Goal: Find specific page/section: Find specific page/section

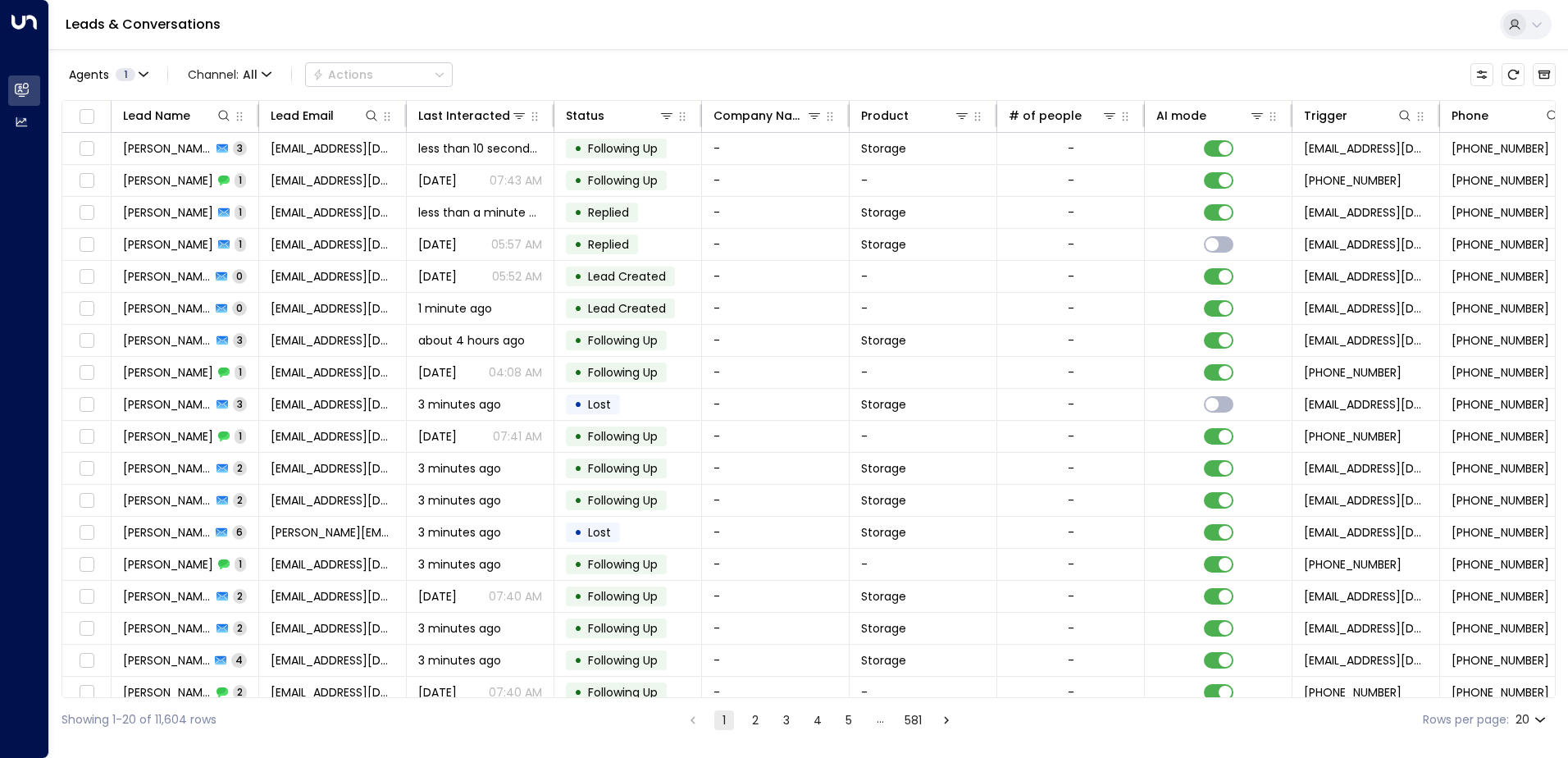
scroll to position [0, 334]
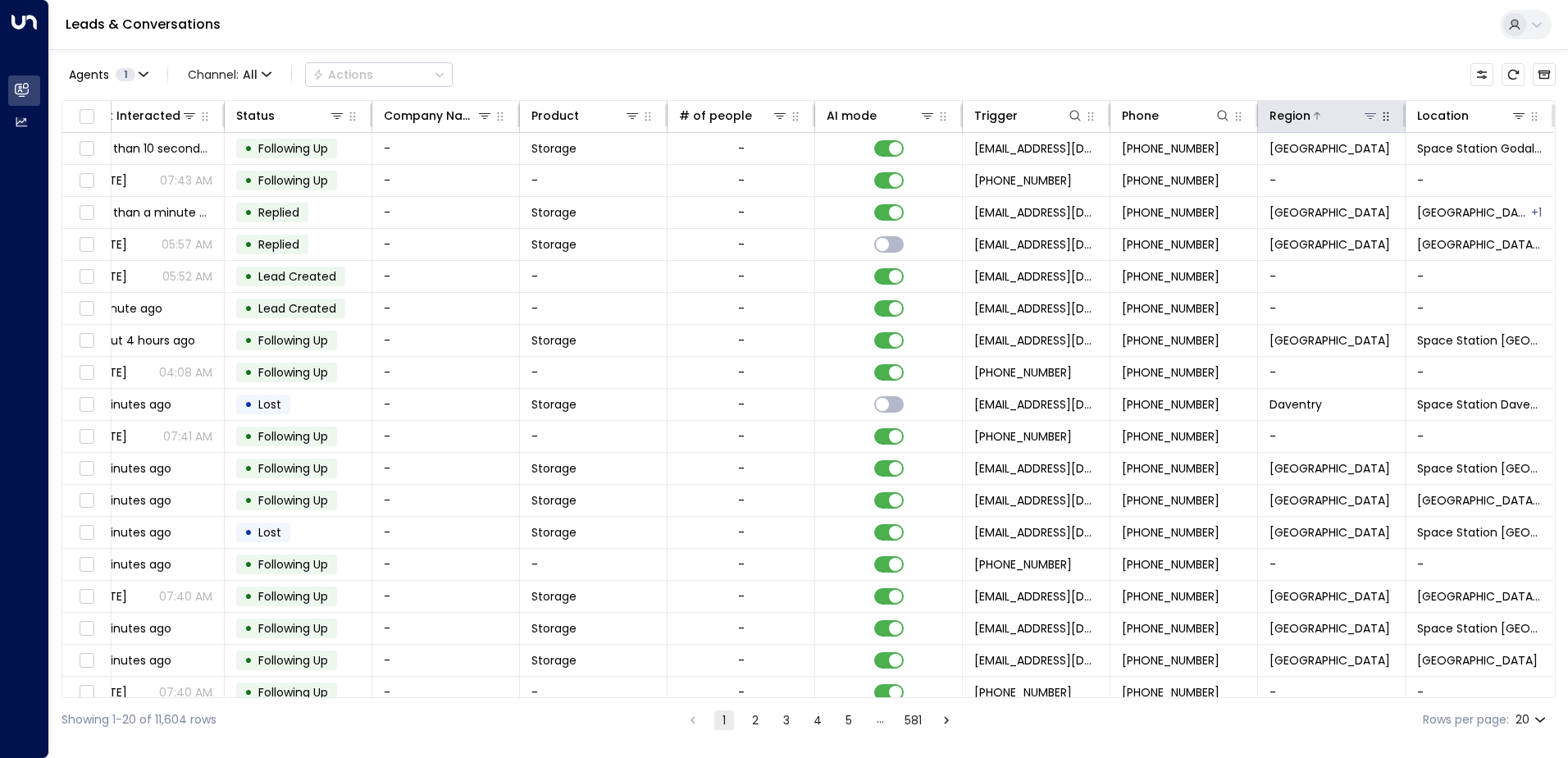
click at [1367, 116] on icon at bounding box center [1371, 116] width 11 height 6
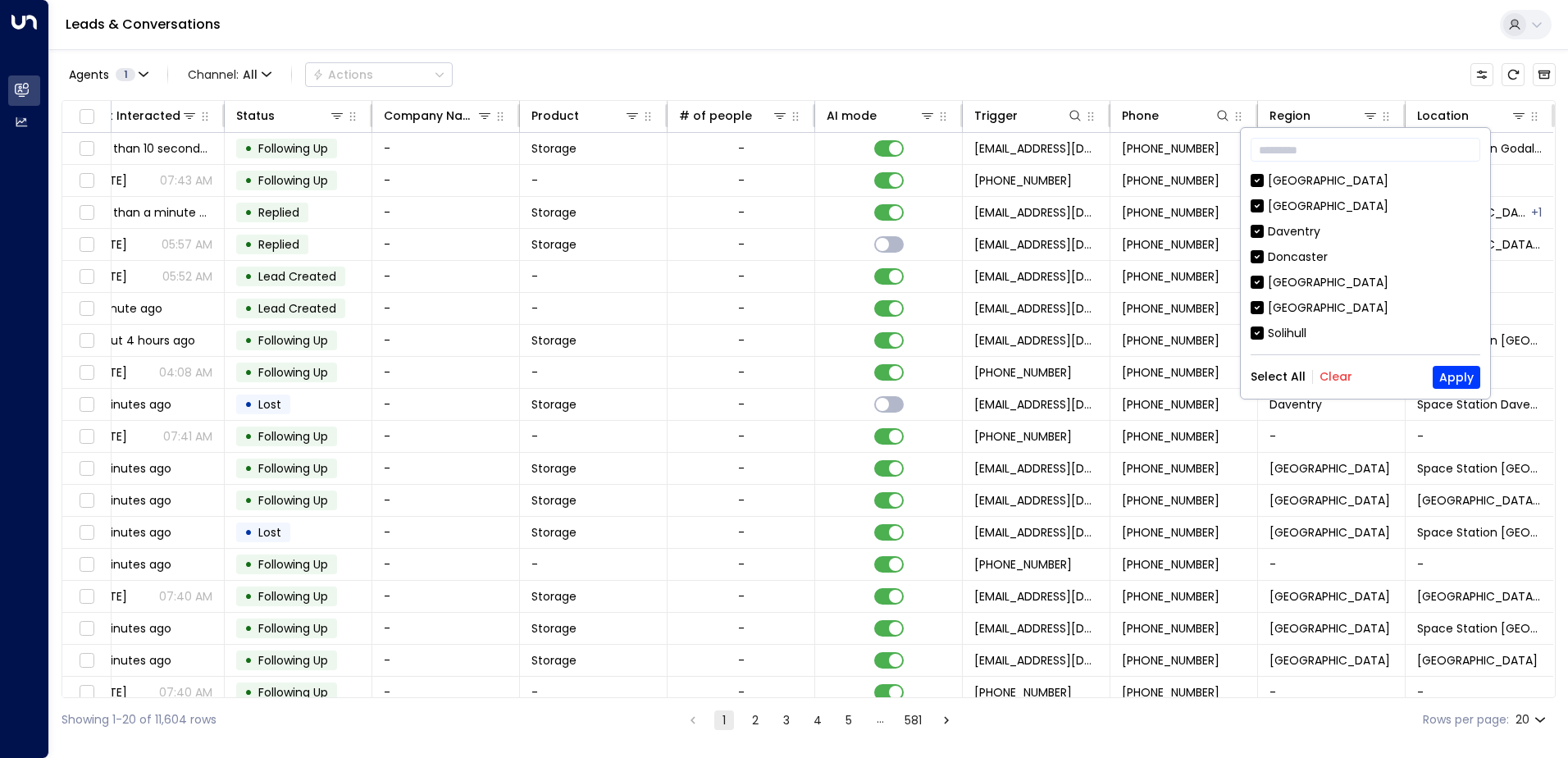
click at [1326, 365] on div "Select All Clear Apply" at bounding box center [1366, 377] width 229 height 23
click at [1334, 367] on div "Select All Clear Apply" at bounding box center [1366, 377] width 229 height 23
click at [1333, 375] on button "Clear" at bounding box center [1336, 377] width 33 height 13
click at [1299, 305] on div "[GEOGRAPHIC_DATA]" at bounding box center [1328, 308] width 120 height 17
click at [1458, 379] on button "Apply" at bounding box center [1456, 377] width 48 height 23
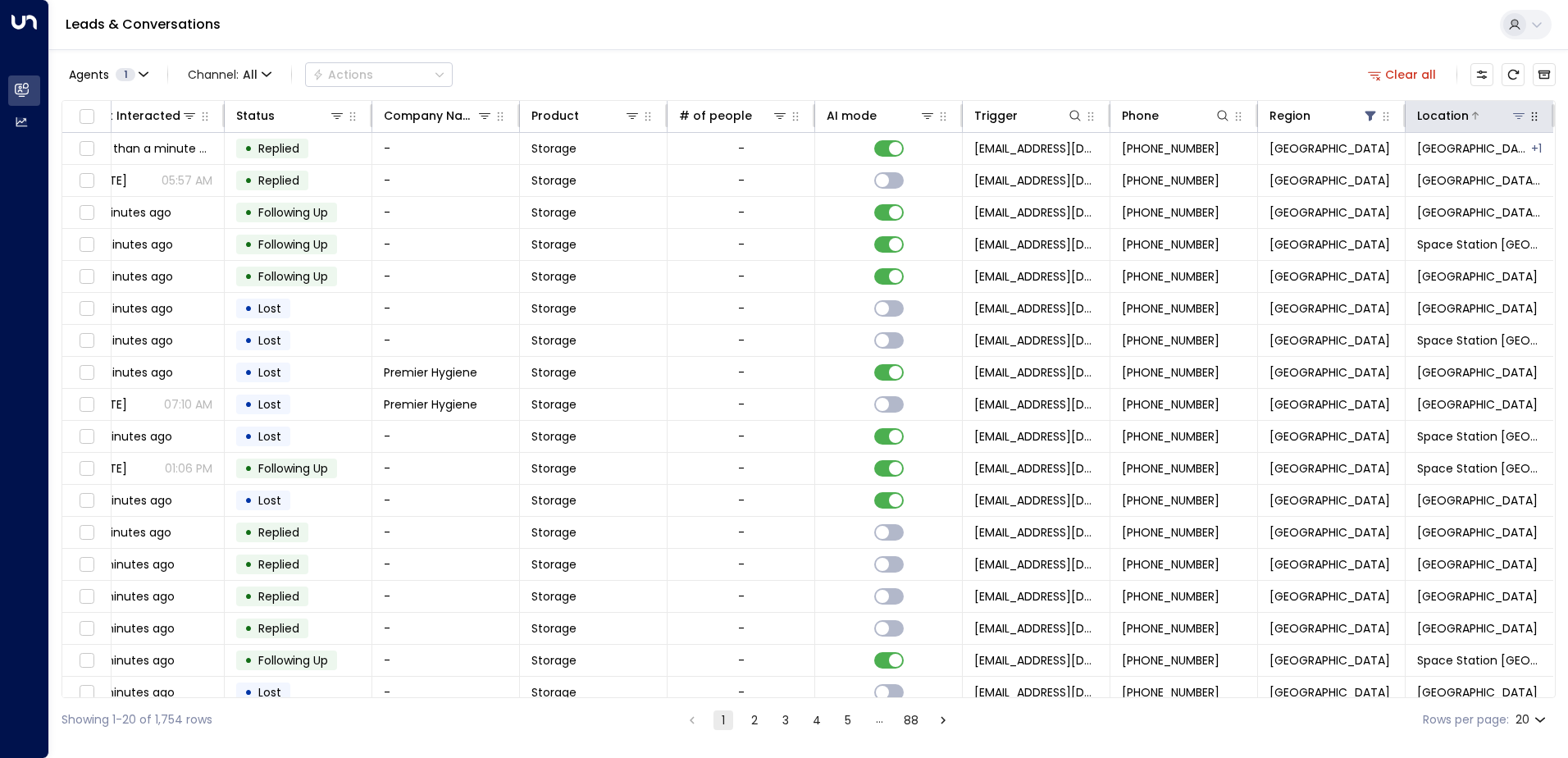
click at [1514, 114] on icon at bounding box center [1519, 116] width 11 height 6
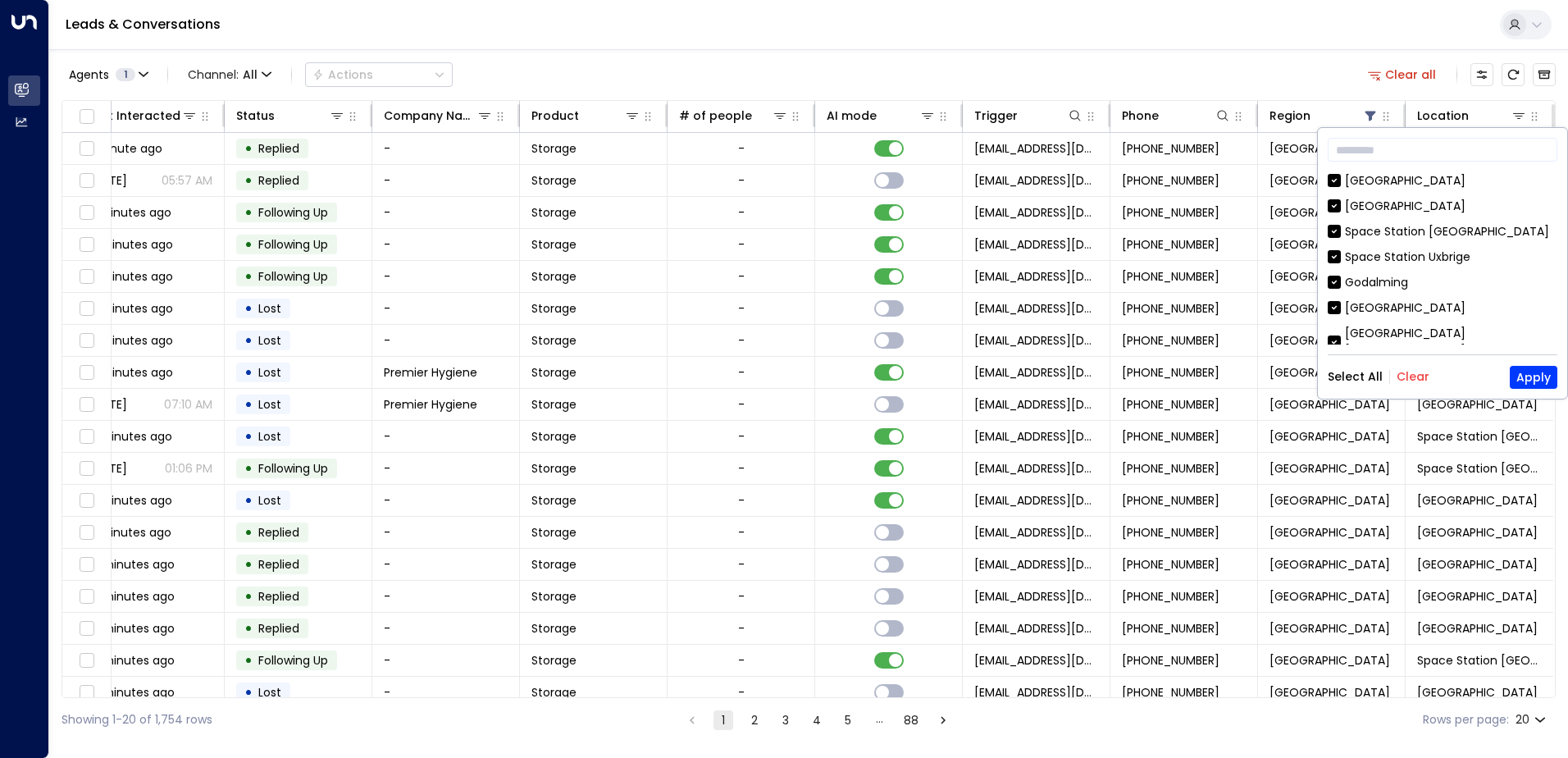
drag, startPoint x: 1404, startPoint y: 377, endPoint x: 1414, endPoint y: 372, distance: 11.2
click at [1407, 376] on button "Clear" at bounding box center [1413, 377] width 33 height 13
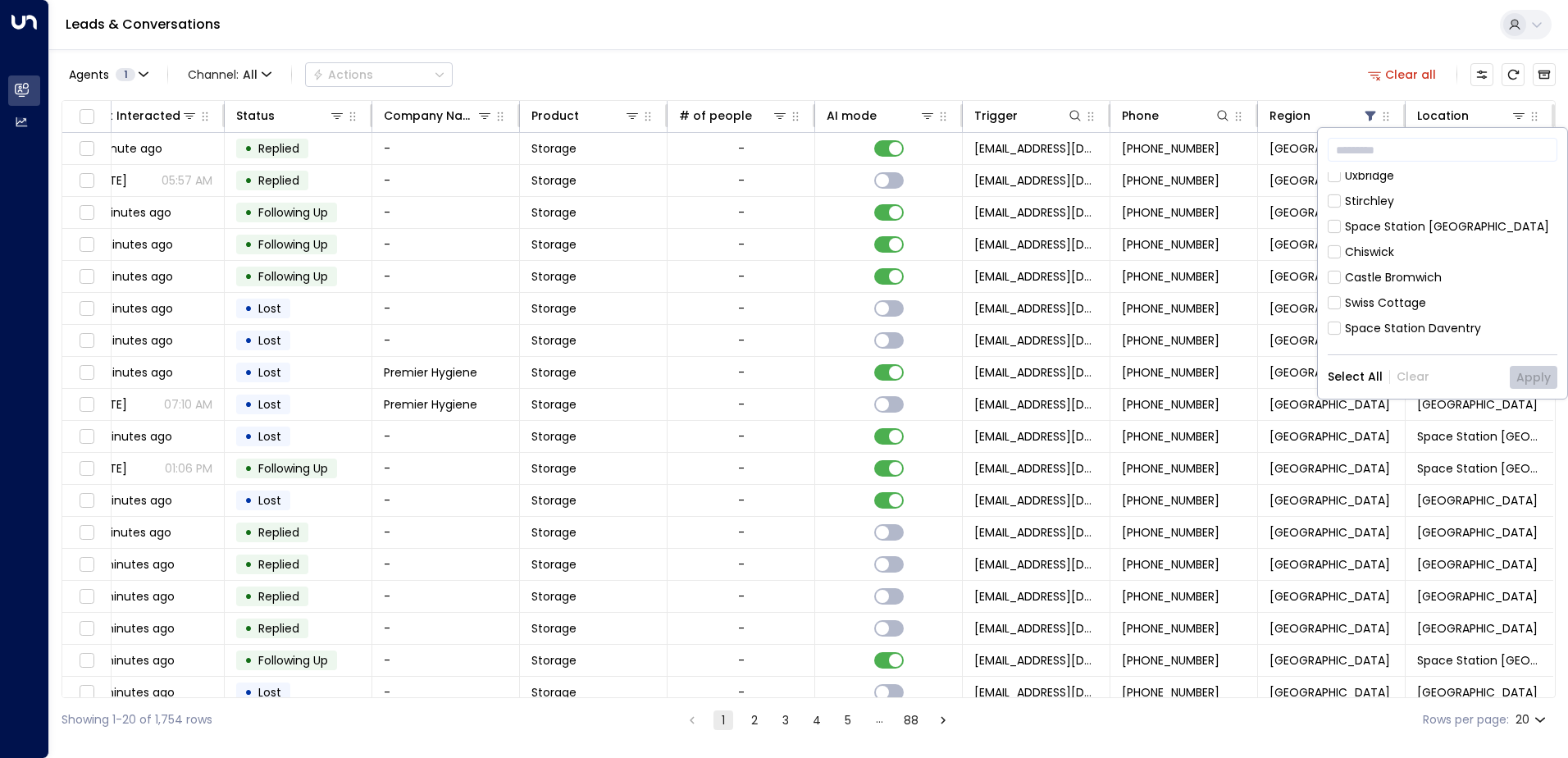
scroll to position [888, 0]
click at [1386, 329] on div "Hall Green" at bounding box center [1374, 337] width 58 height 17
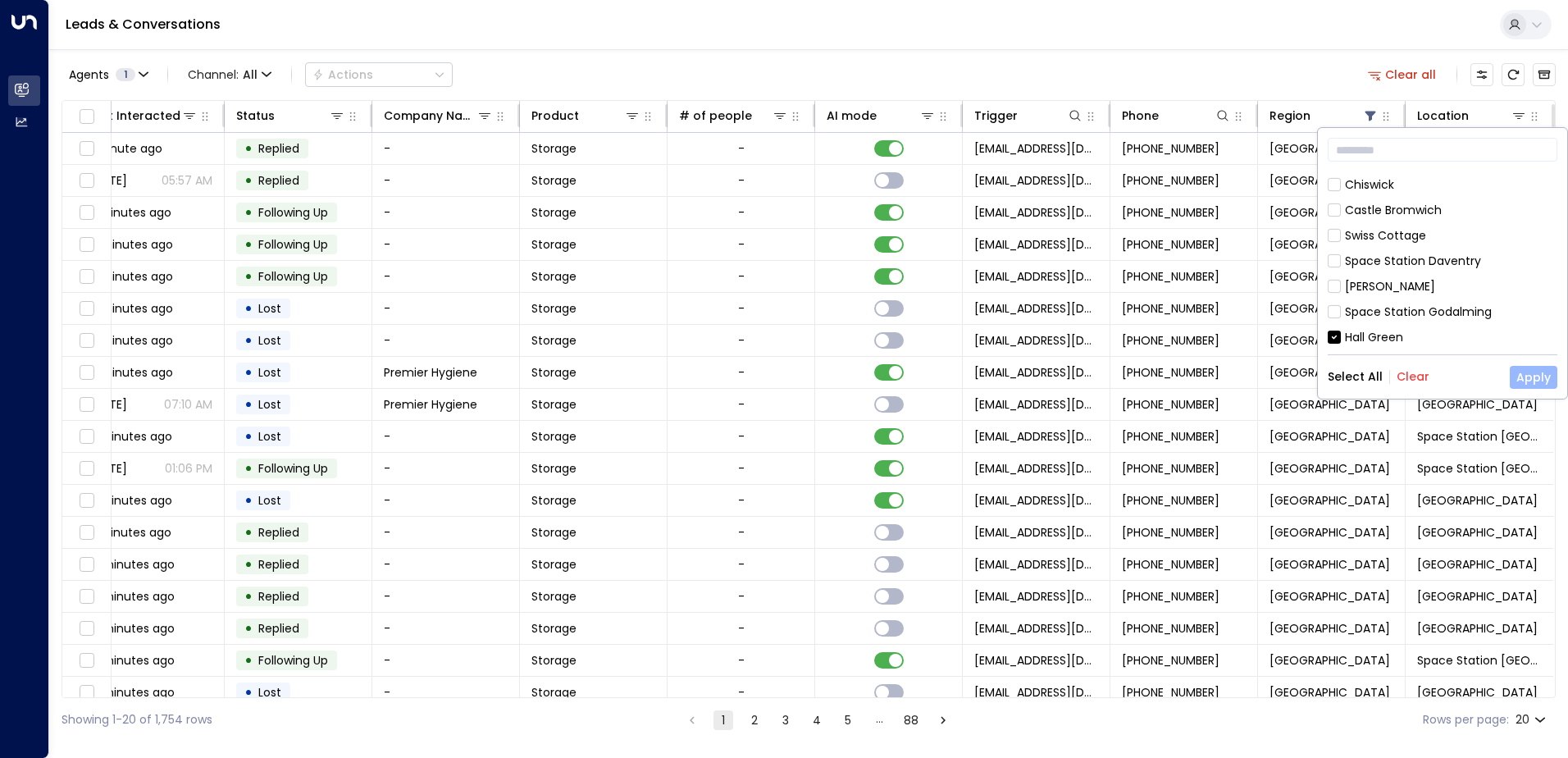
click at [1533, 381] on button "Apply" at bounding box center [1533, 377] width 48 height 23
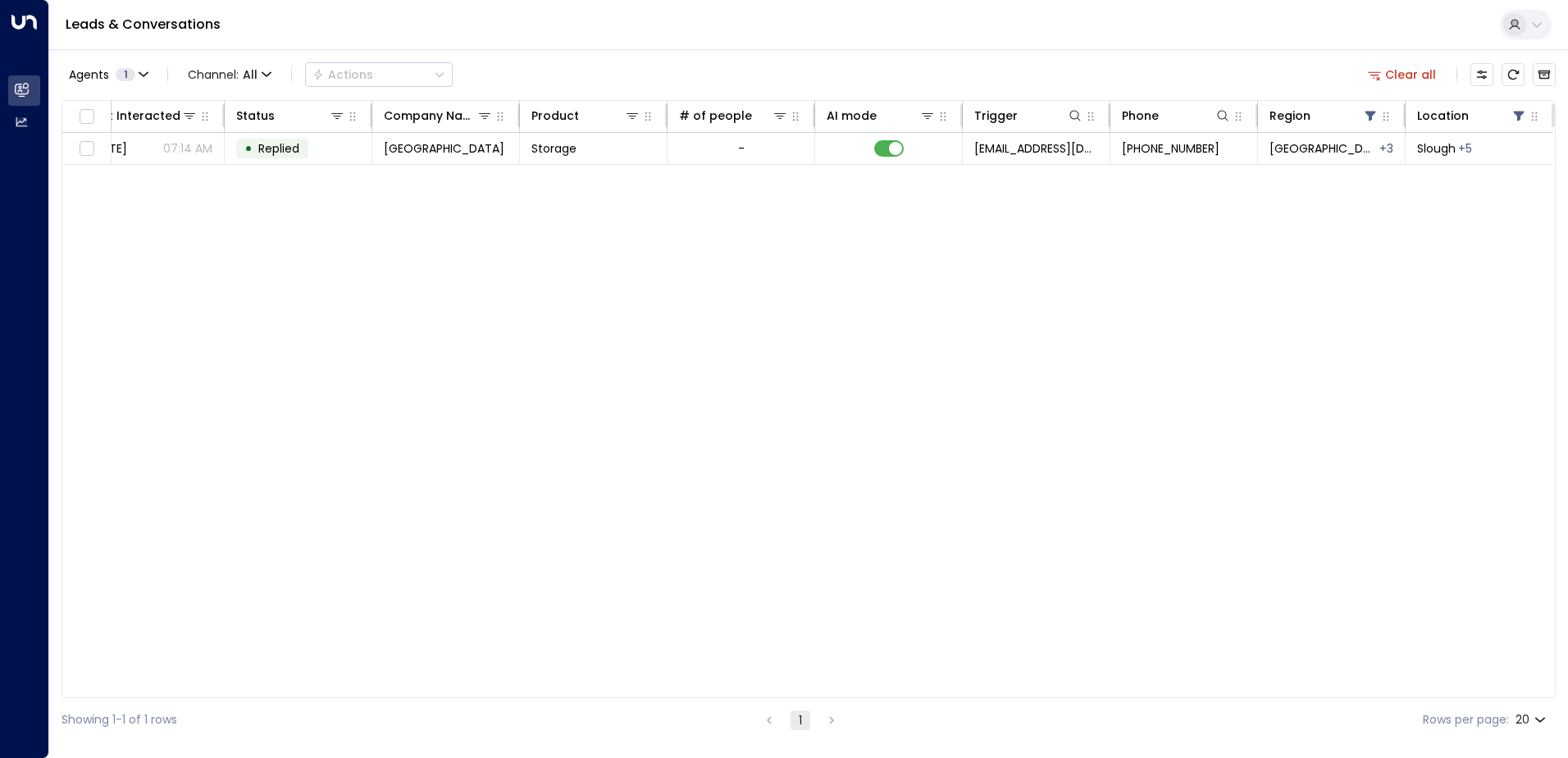
scroll to position [0, 330]
click at [1520, 115] on icon at bounding box center [1519, 116] width 10 height 9
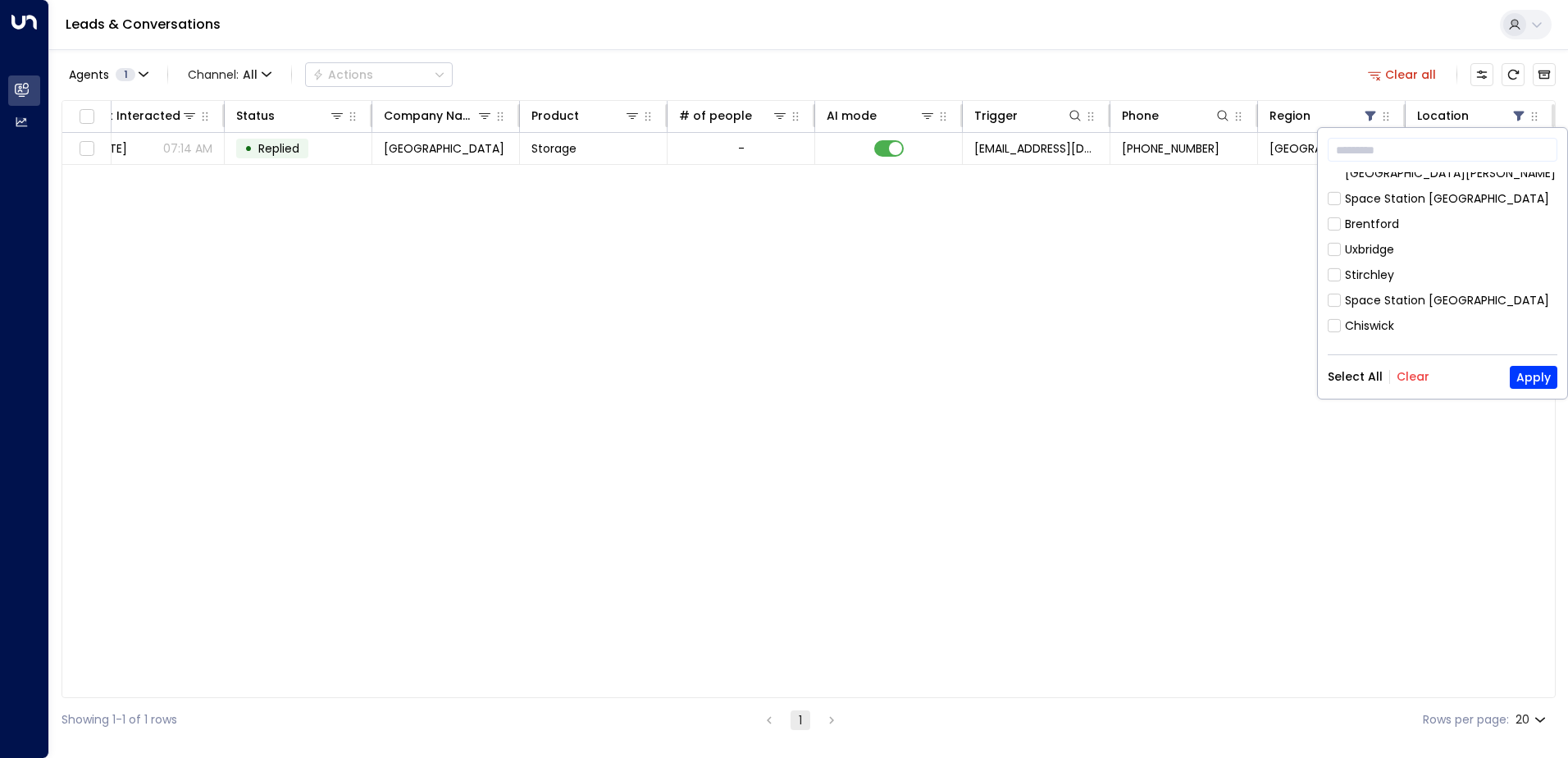
scroll to position [805, 0]
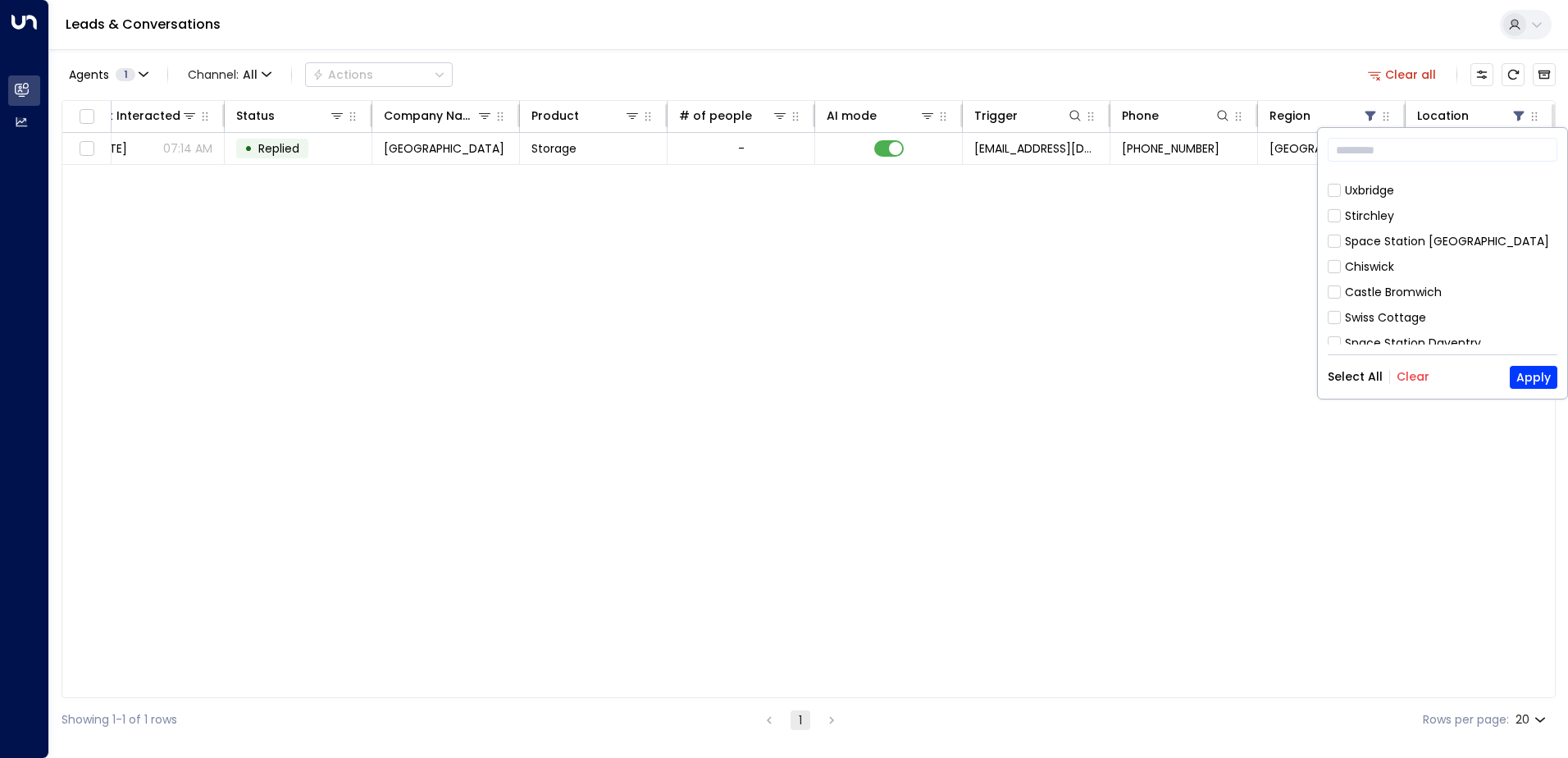
click at [1390, 410] on div "Hall Green" at bounding box center [1374, 419] width 58 height 17
click at [1388, 430] on div "[GEOGRAPHIC_DATA]" at bounding box center [1405, 439] width 120 height 17
click at [1538, 367] on button "Apply" at bounding box center [1533, 377] width 48 height 23
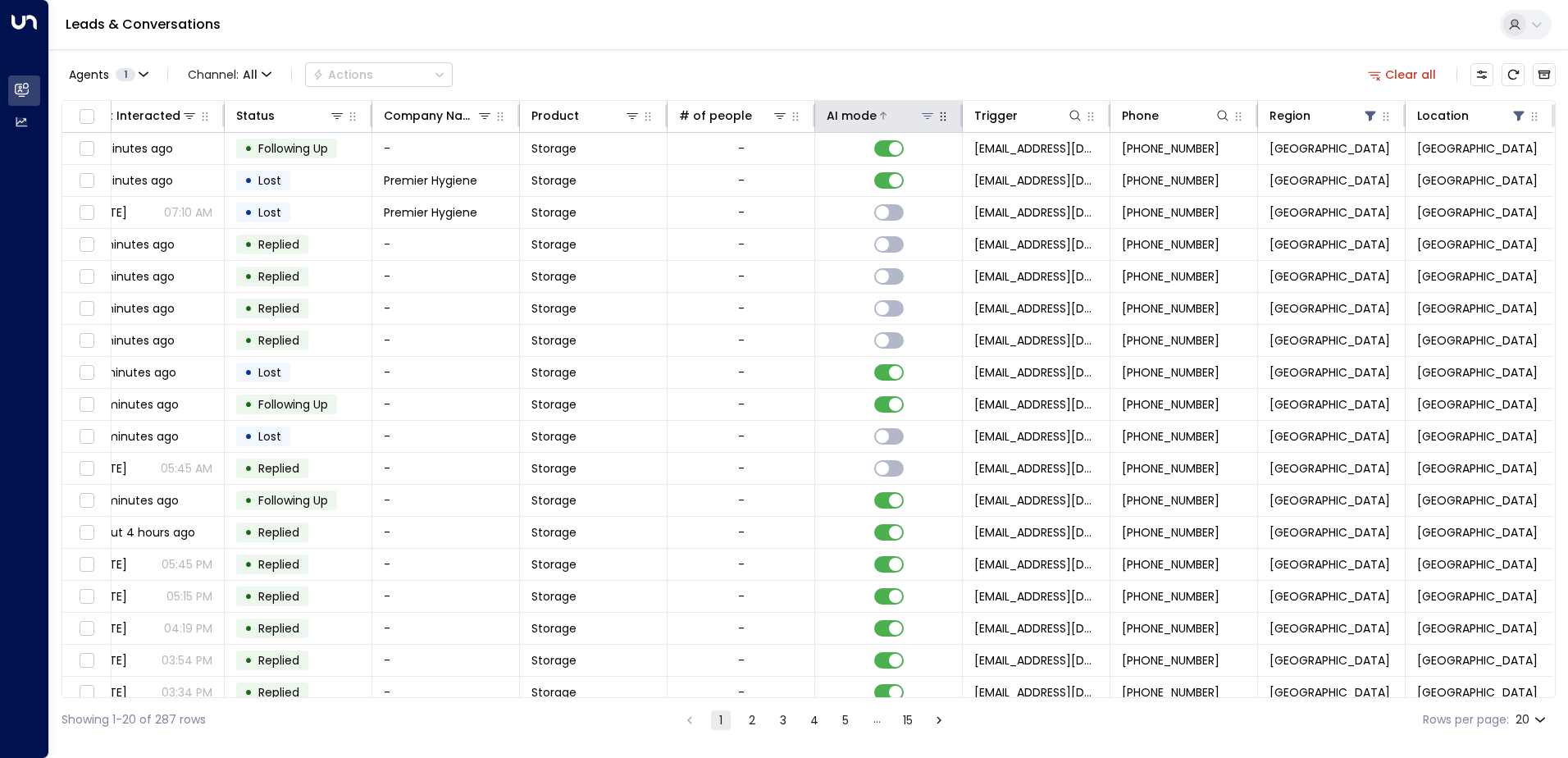
click at [917, 123] on div at bounding box center [906, 115] width 59 height 16
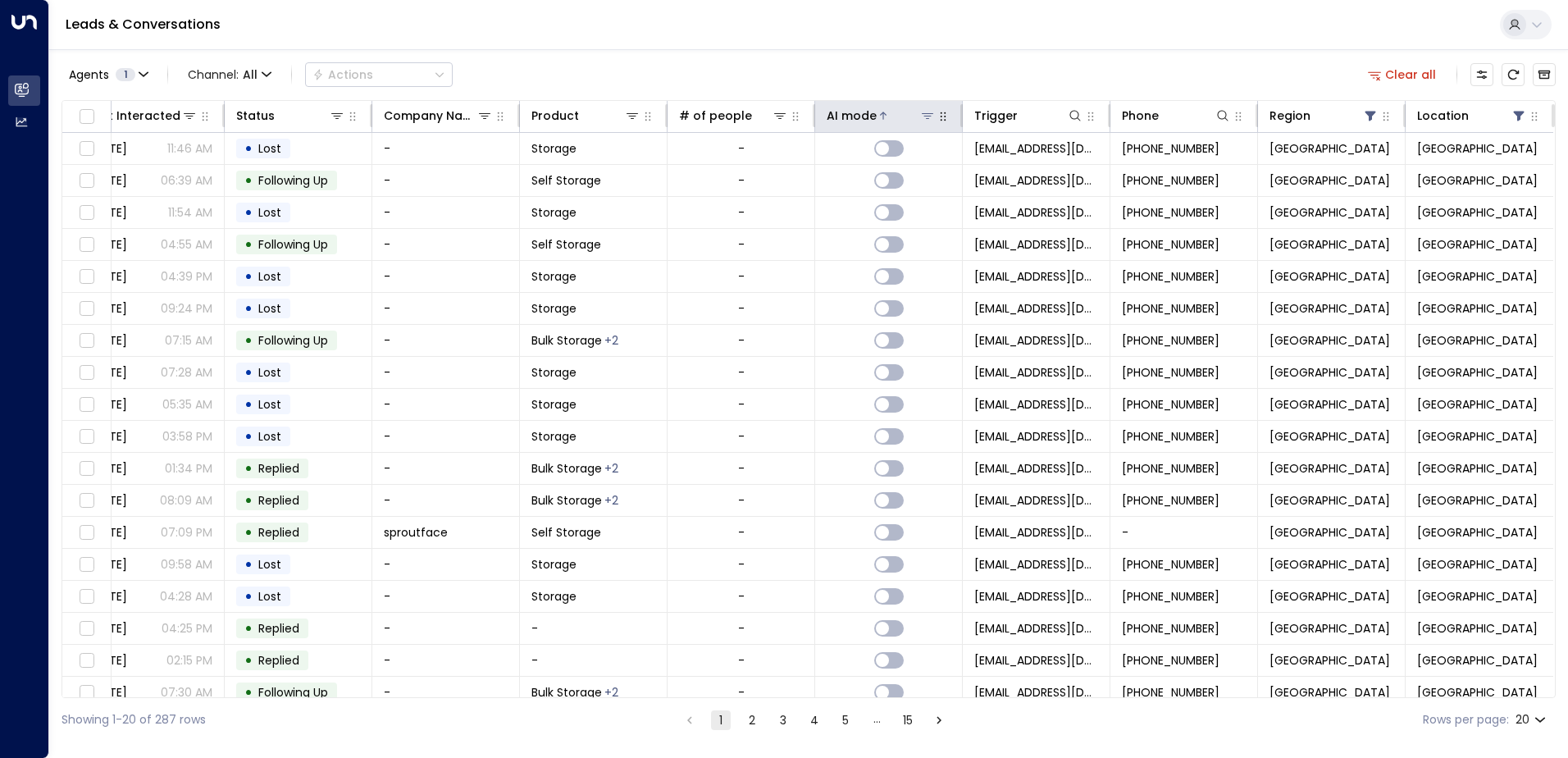
click at [903, 113] on div at bounding box center [906, 115] width 59 height 16
